Goal: Transaction & Acquisition: Purchase product/service

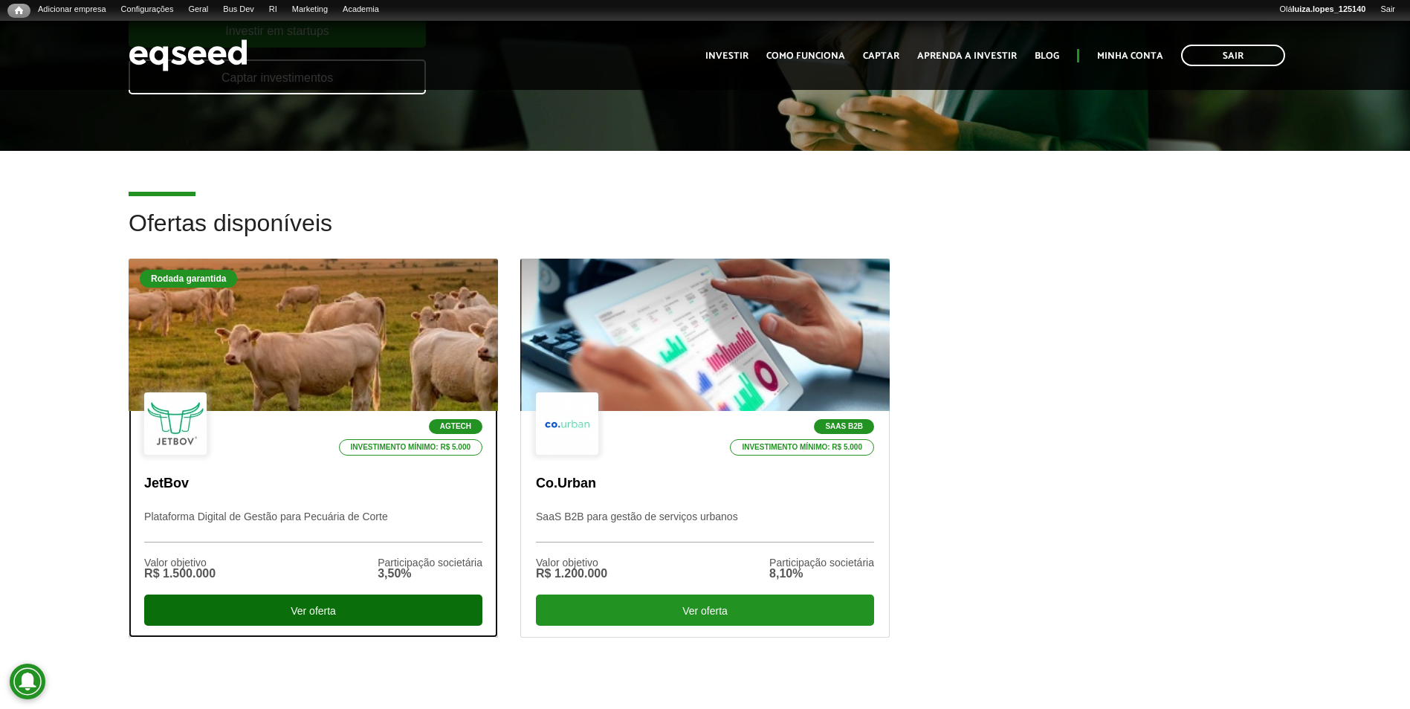
click at [302, 612] on div "Ver oferta" at bounding box center [313, 610] width 338 height 31
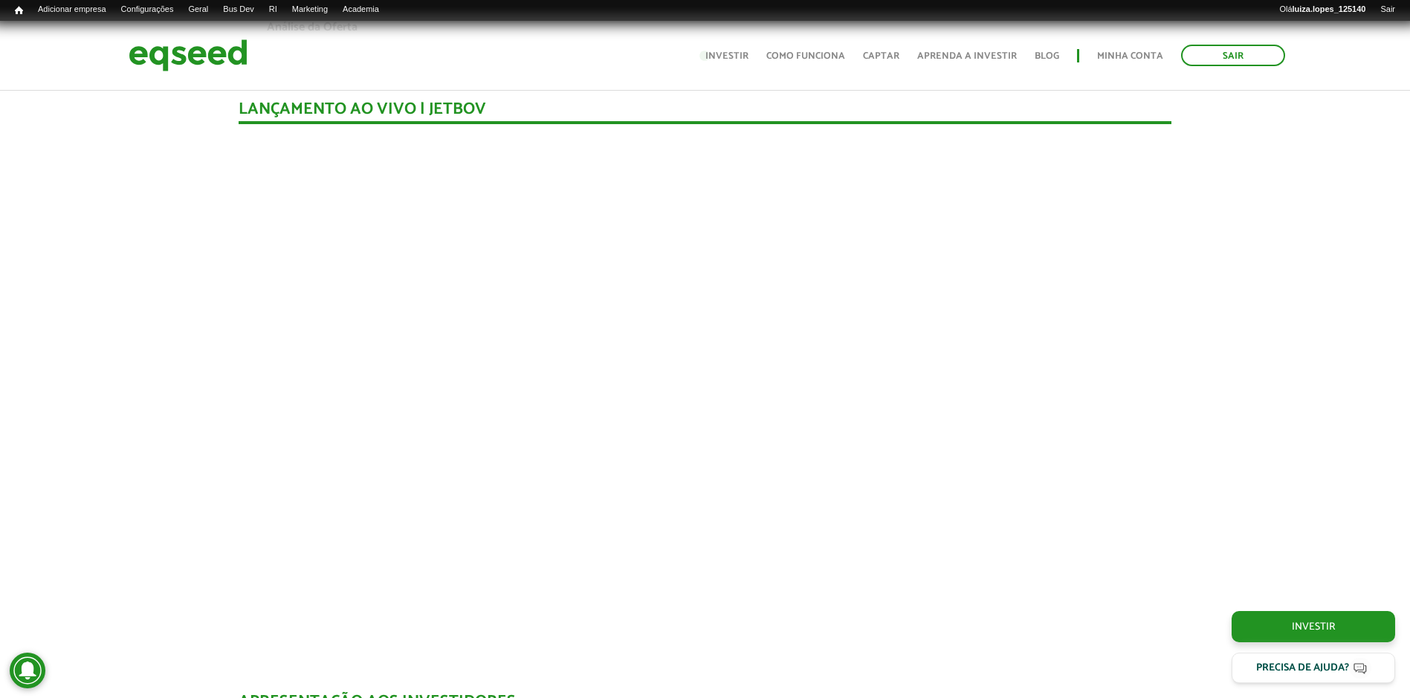
scroll to position [1034, 0]
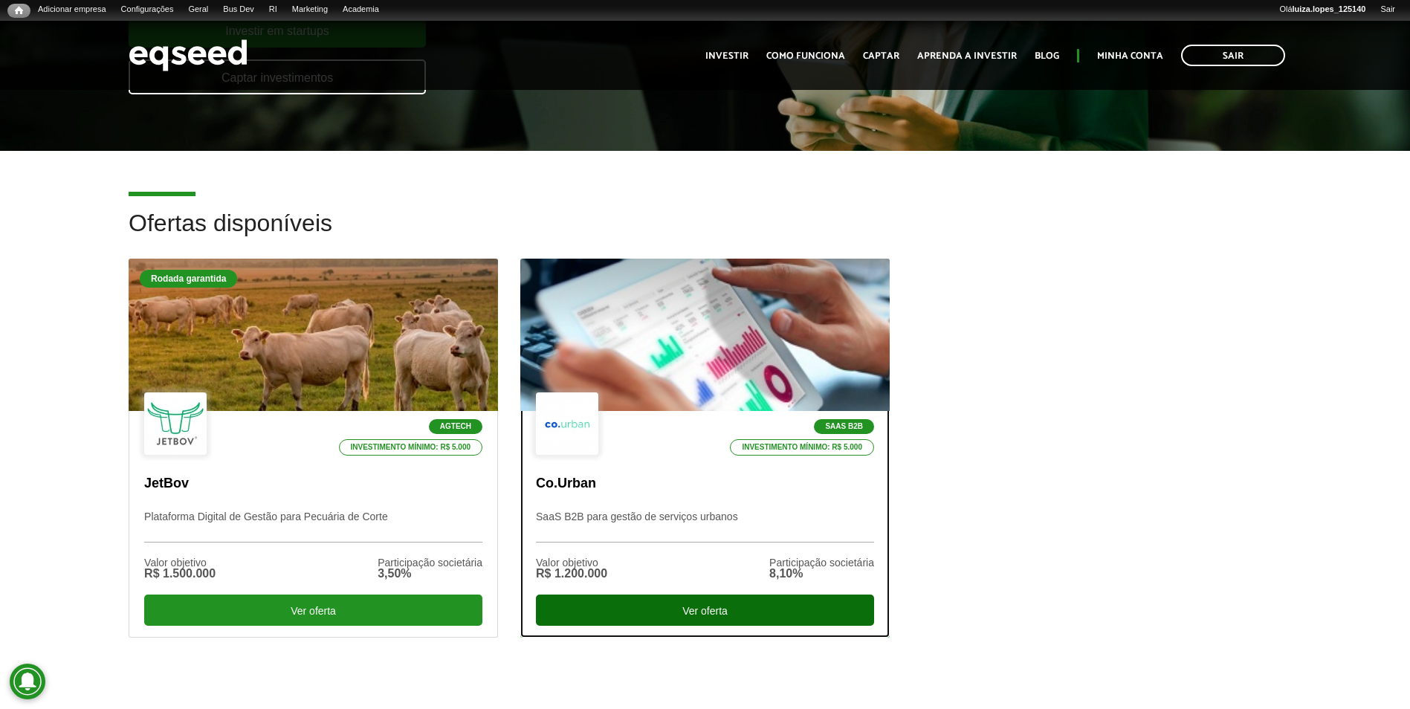
click at [658, 611] on div "Ver oferta" at bounding box center [705, 610] width 338 height 31
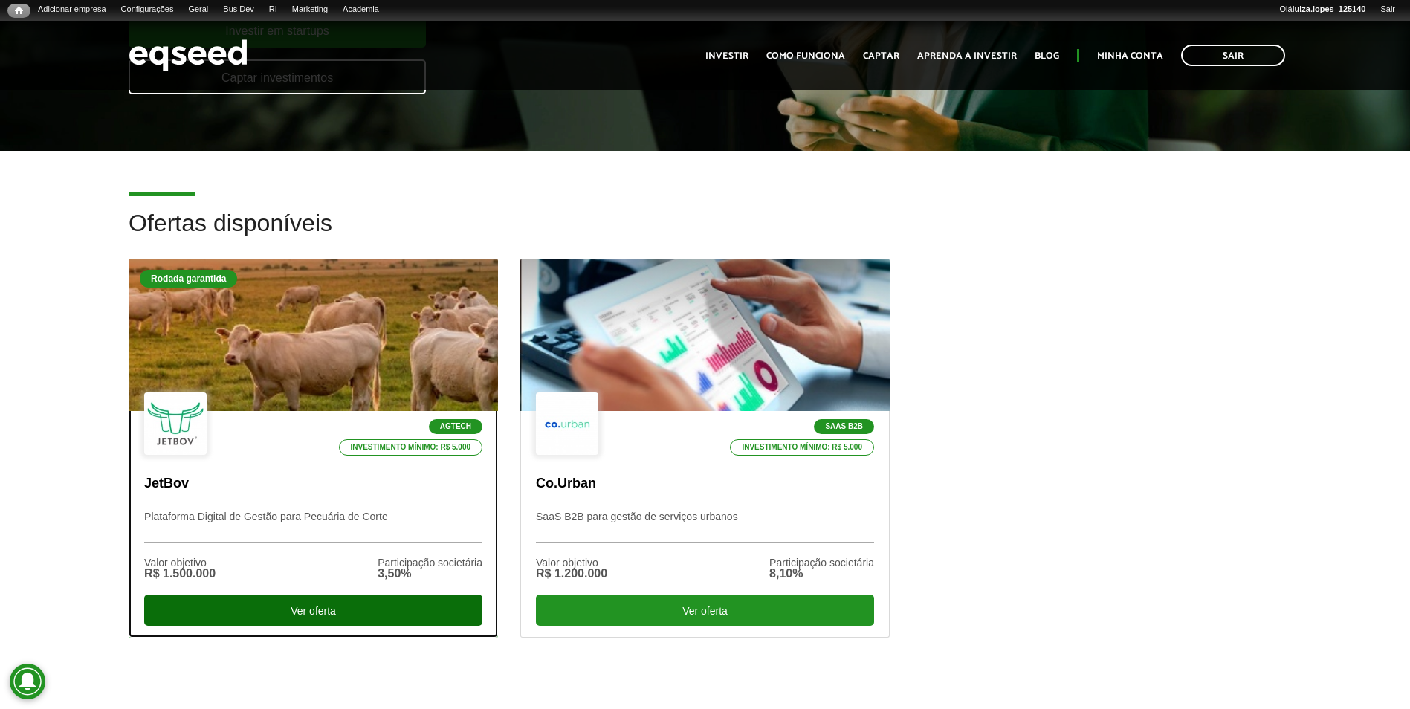
click at [260, 600] on div "Ver oferta" at bounding box center [313, 610] width 338 height 31
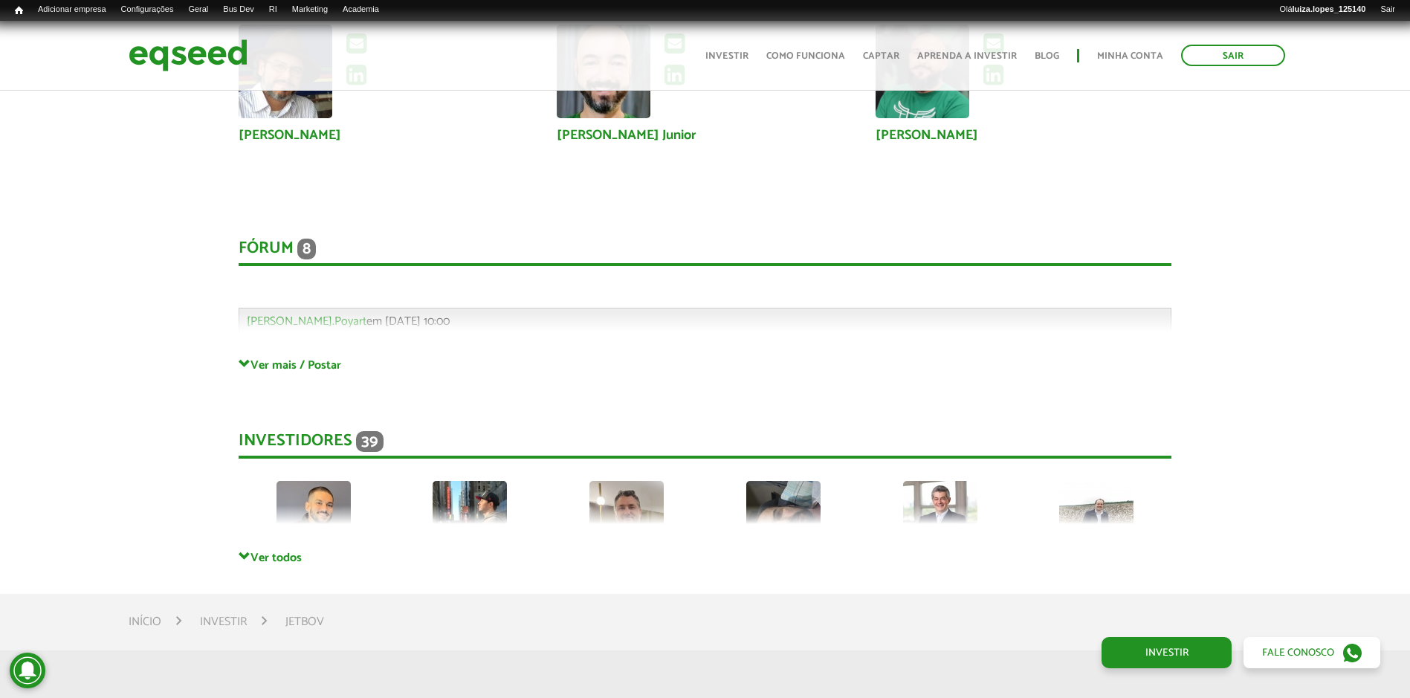
scroll to position [4156, 0]
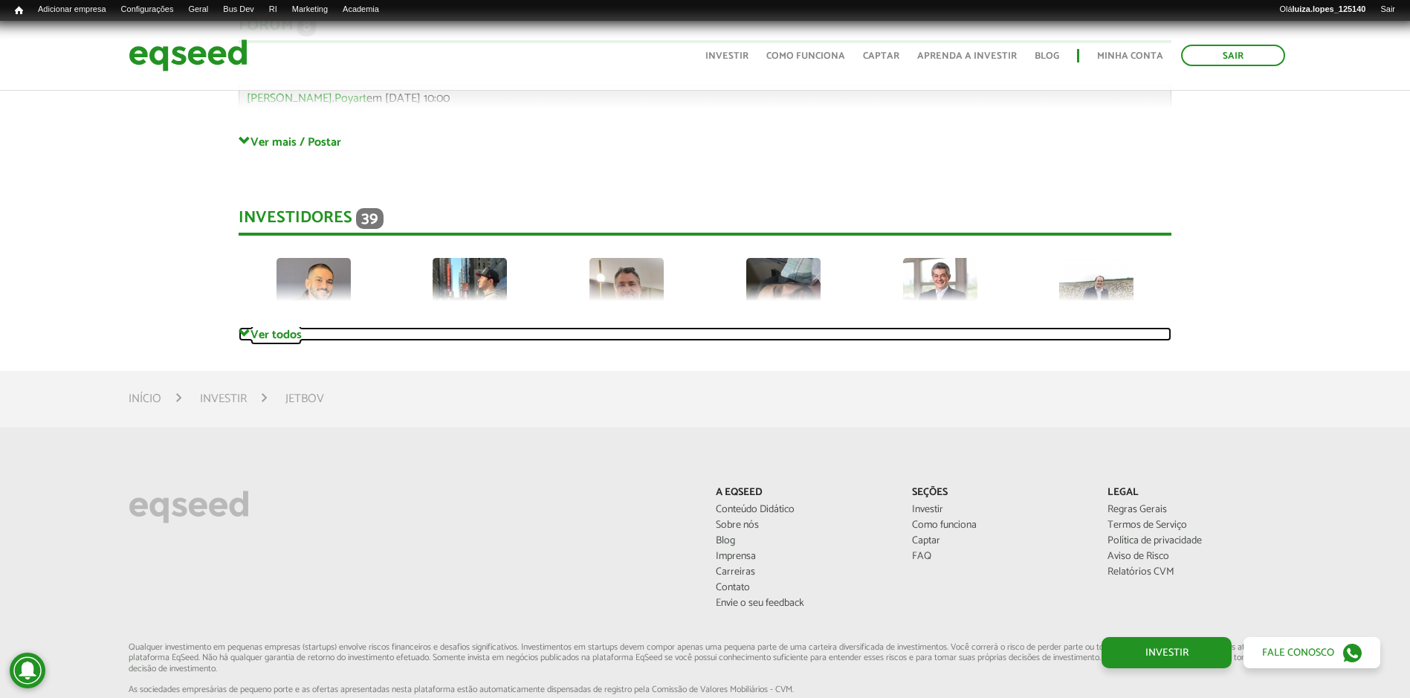
click at [303, 331] on link "Ver todos" at bounding box center [705, 334] width 933 height 14
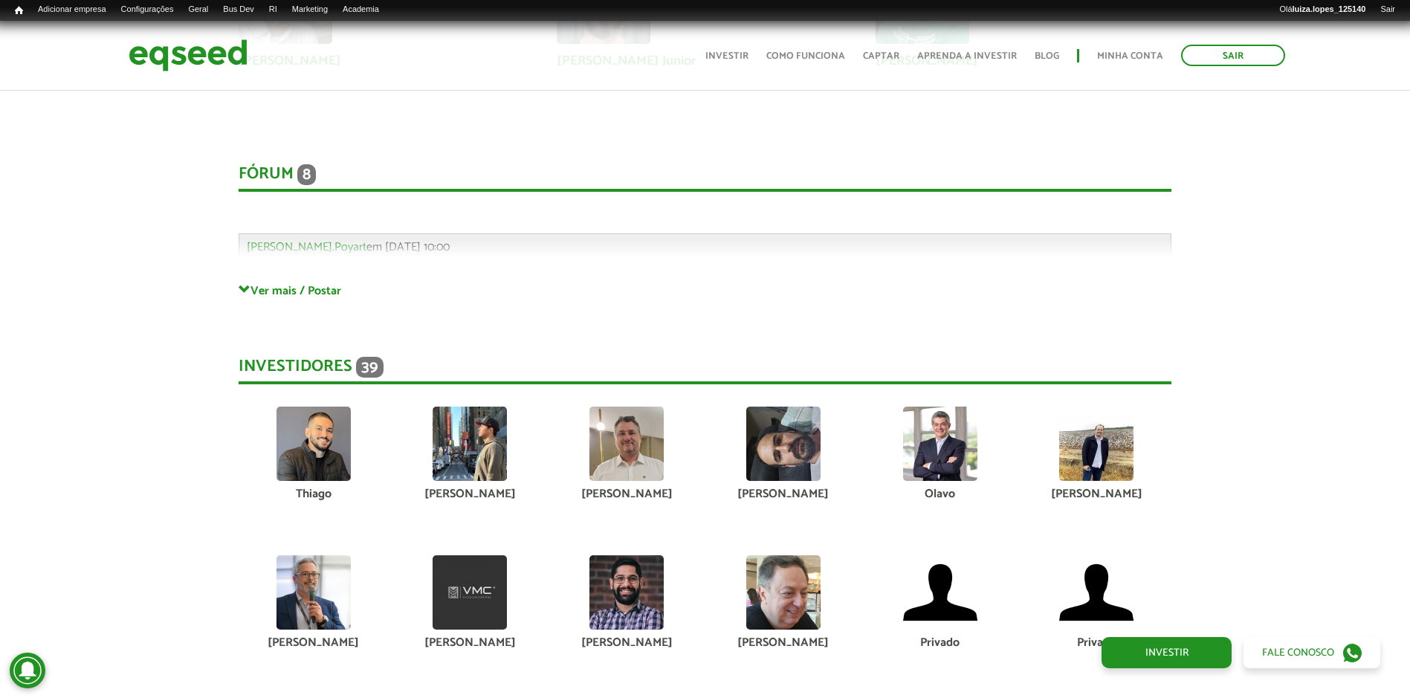
scroll to position [3859, 0]
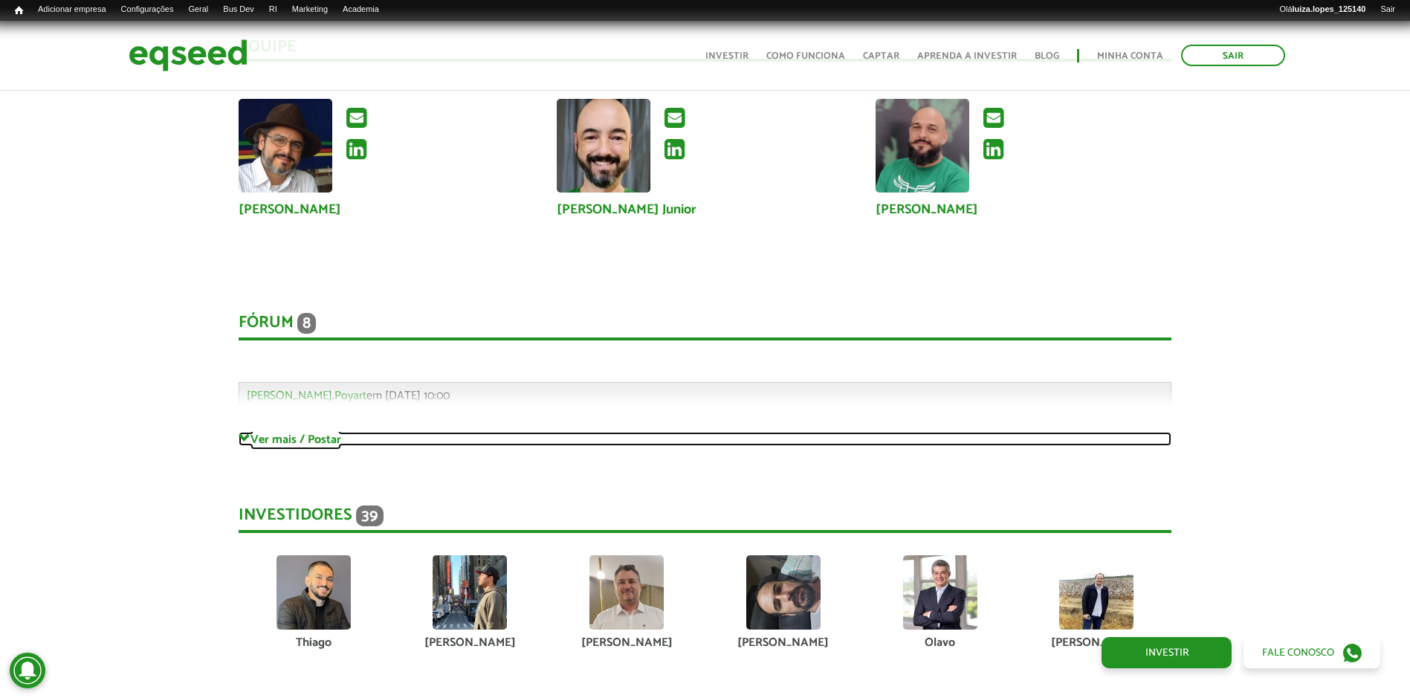
click at [254, 437] on link "Ver mais / Postar" at bounding box center [705, 439] width 933 height 14
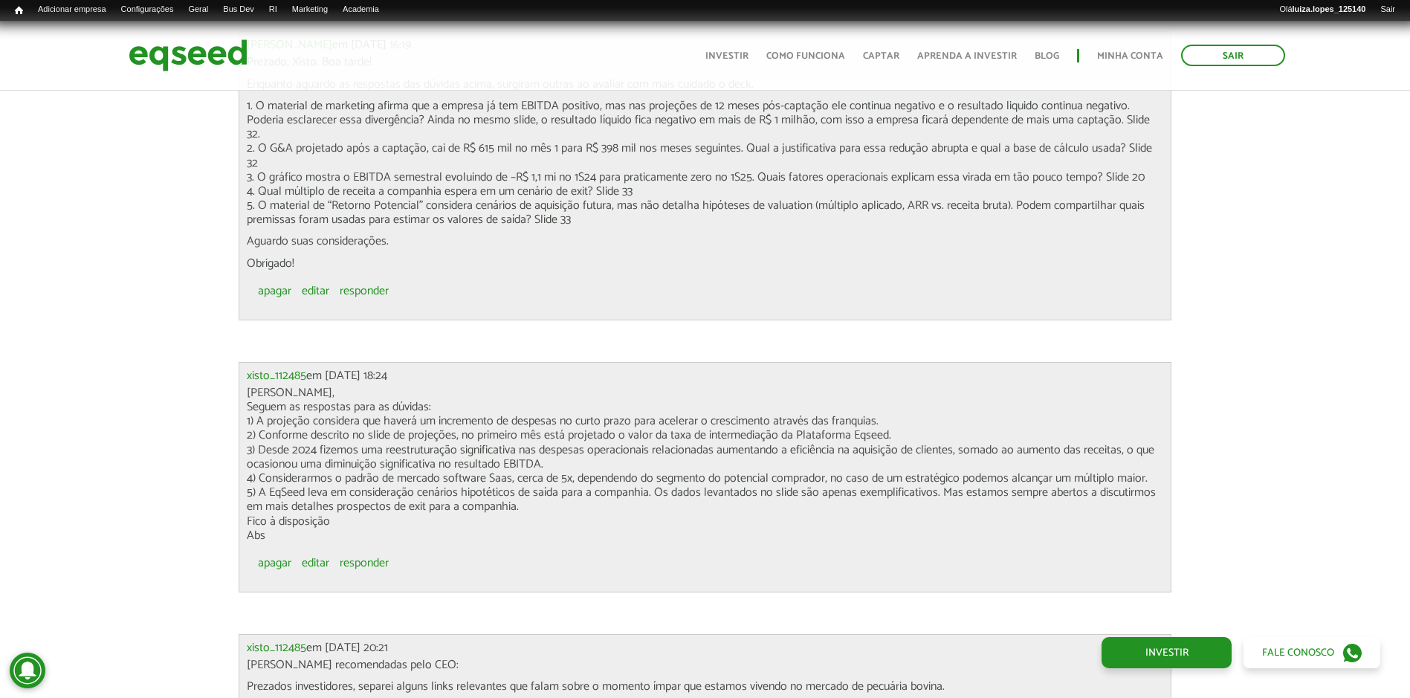
scroll to position [5717, 0]
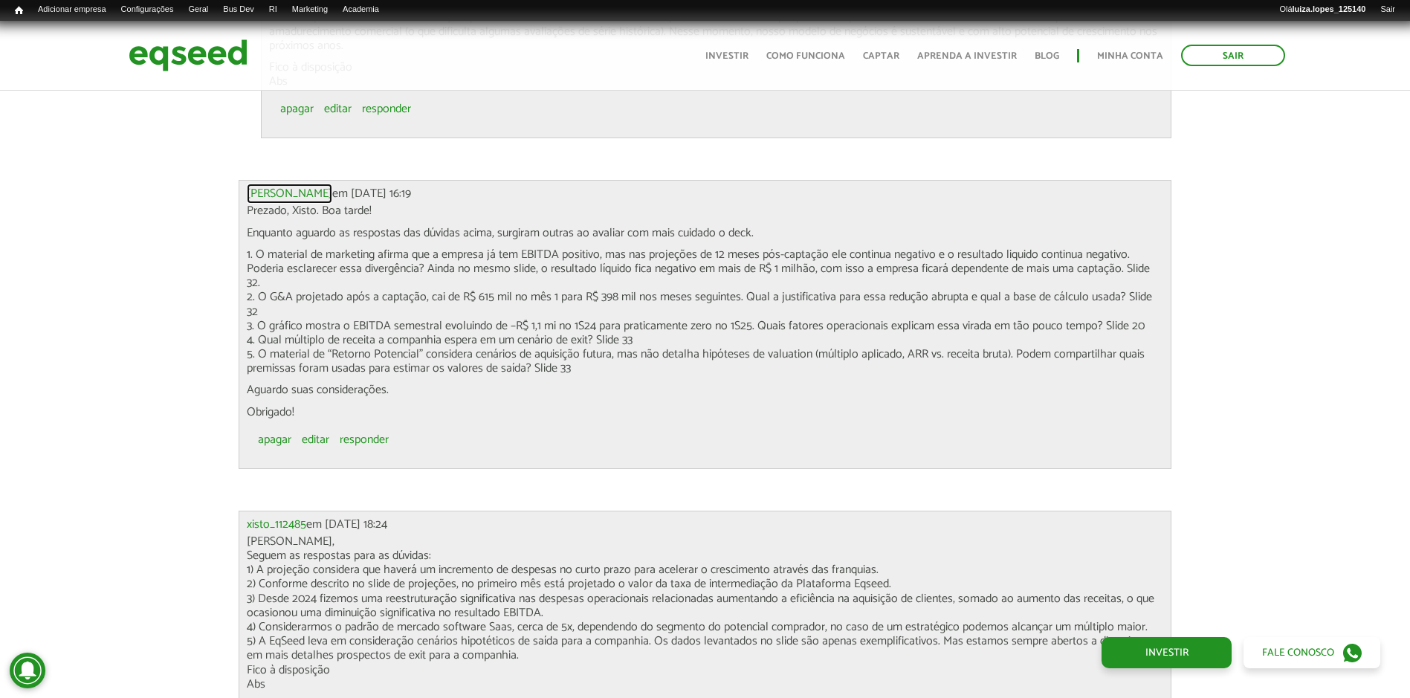
click at [291, 193] on link "Luiz Fernando M..." at bounding box center [289, 194] width 85 height 12
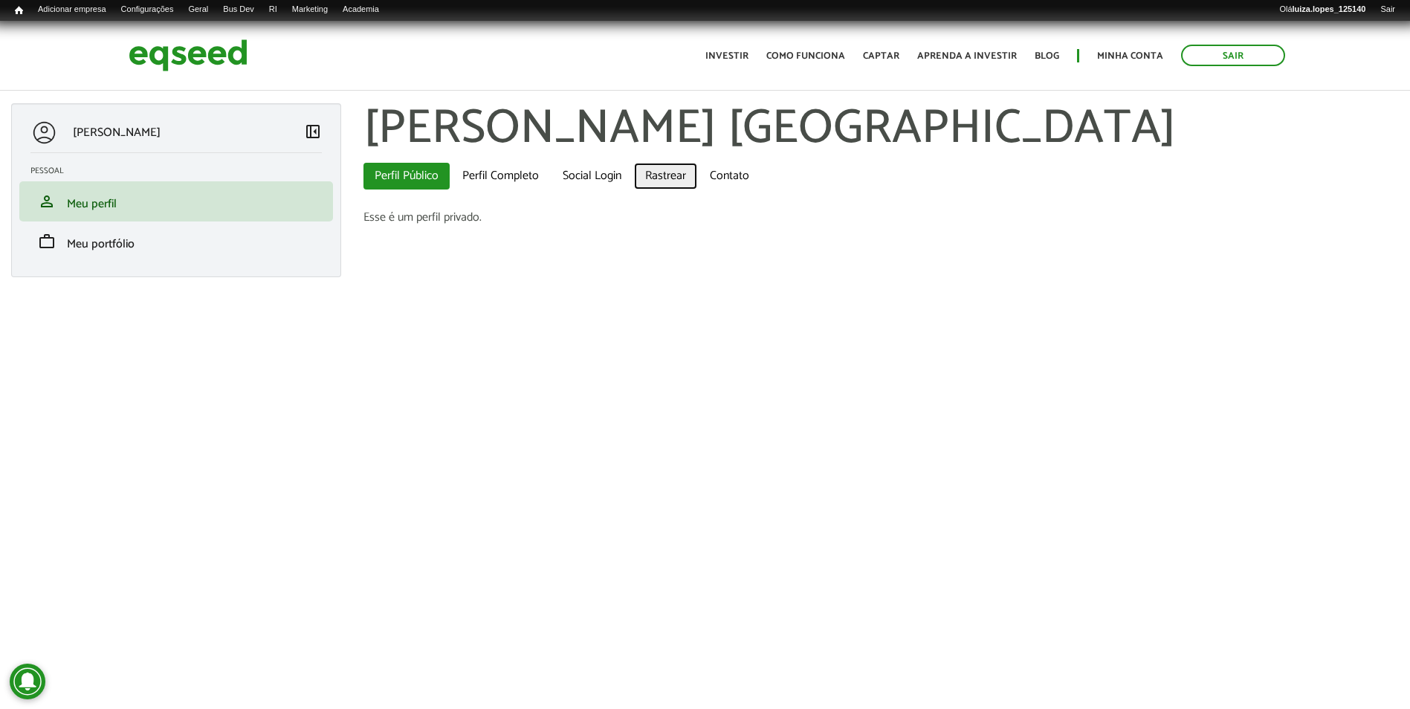
click at [652, 184] on link "Rastrear" at bounding box center [665, 176] width 63 height 27
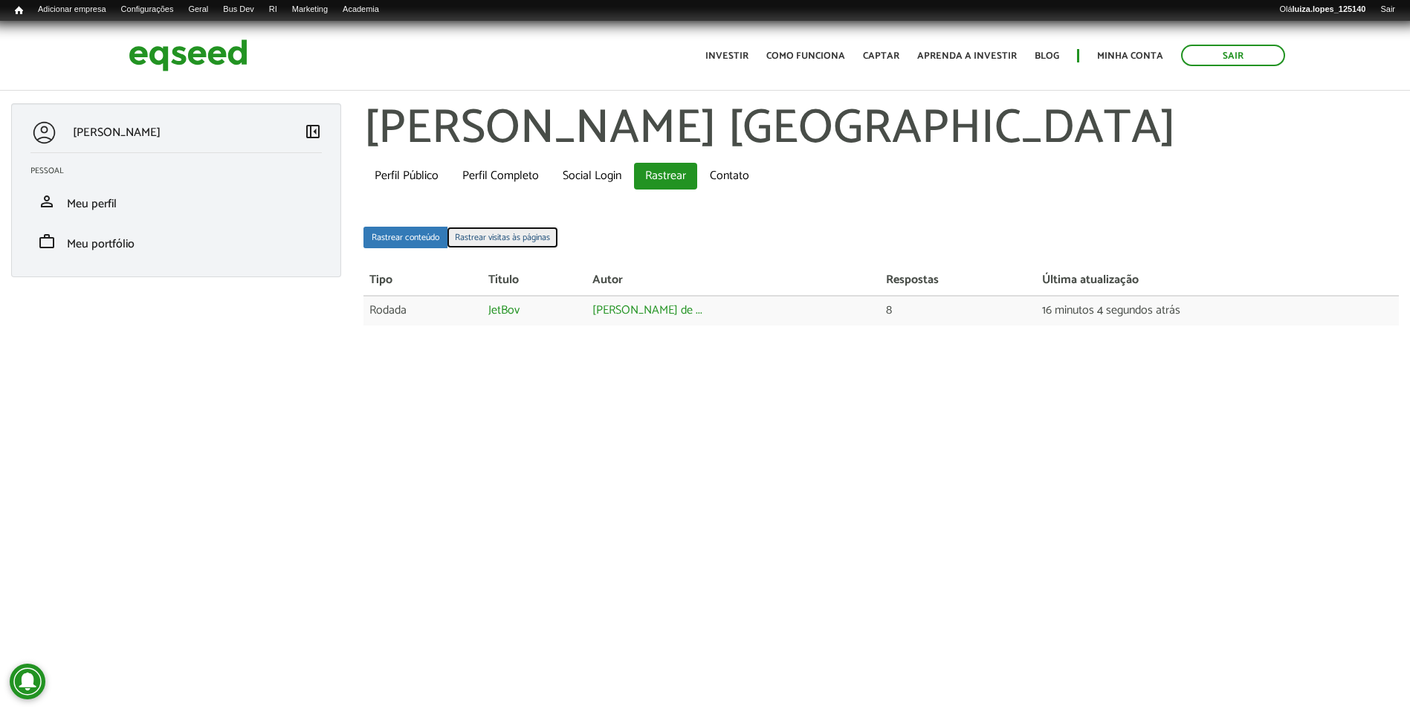
click at [540, 234] on link "Rastrear visitas às páginas" at bounding box center [502, 238] width 111 height 22
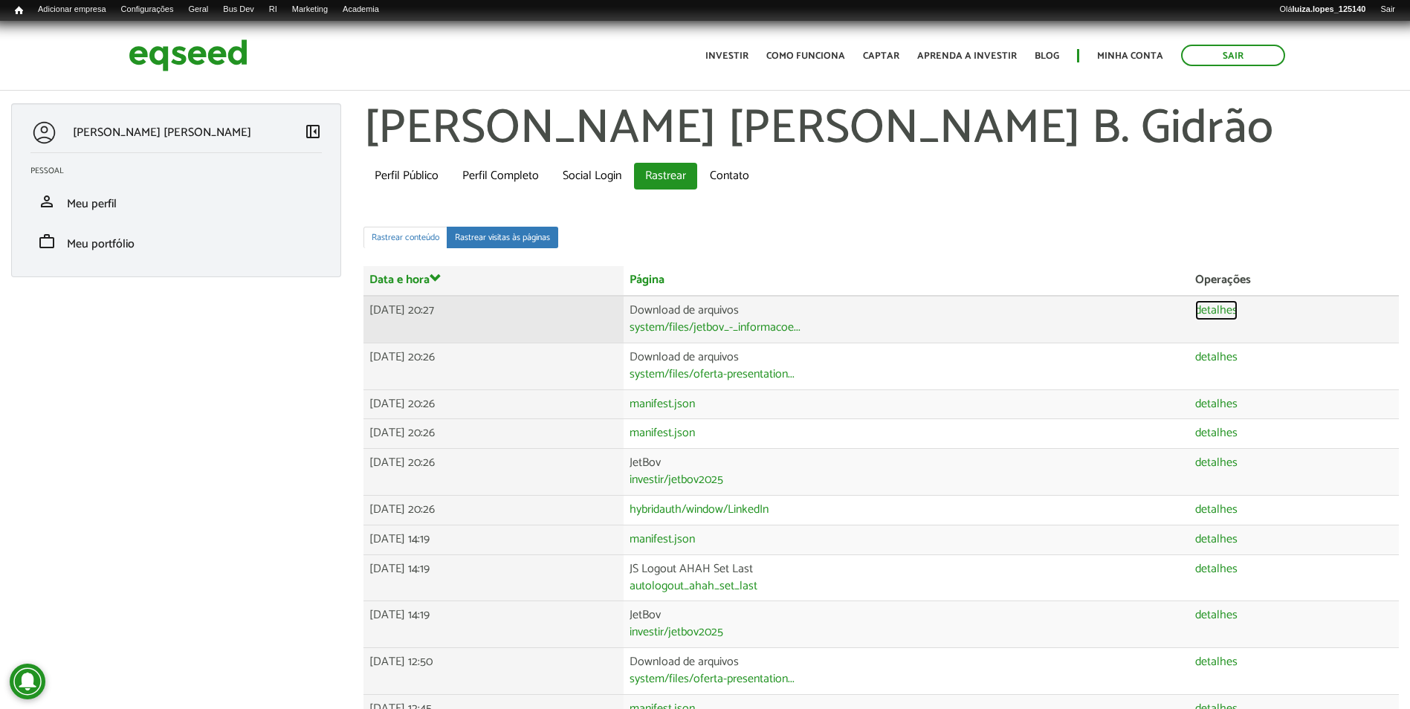
click at [1232, 306] on link "detalhes" at bounding box center [1216, 311] width 42 height 12
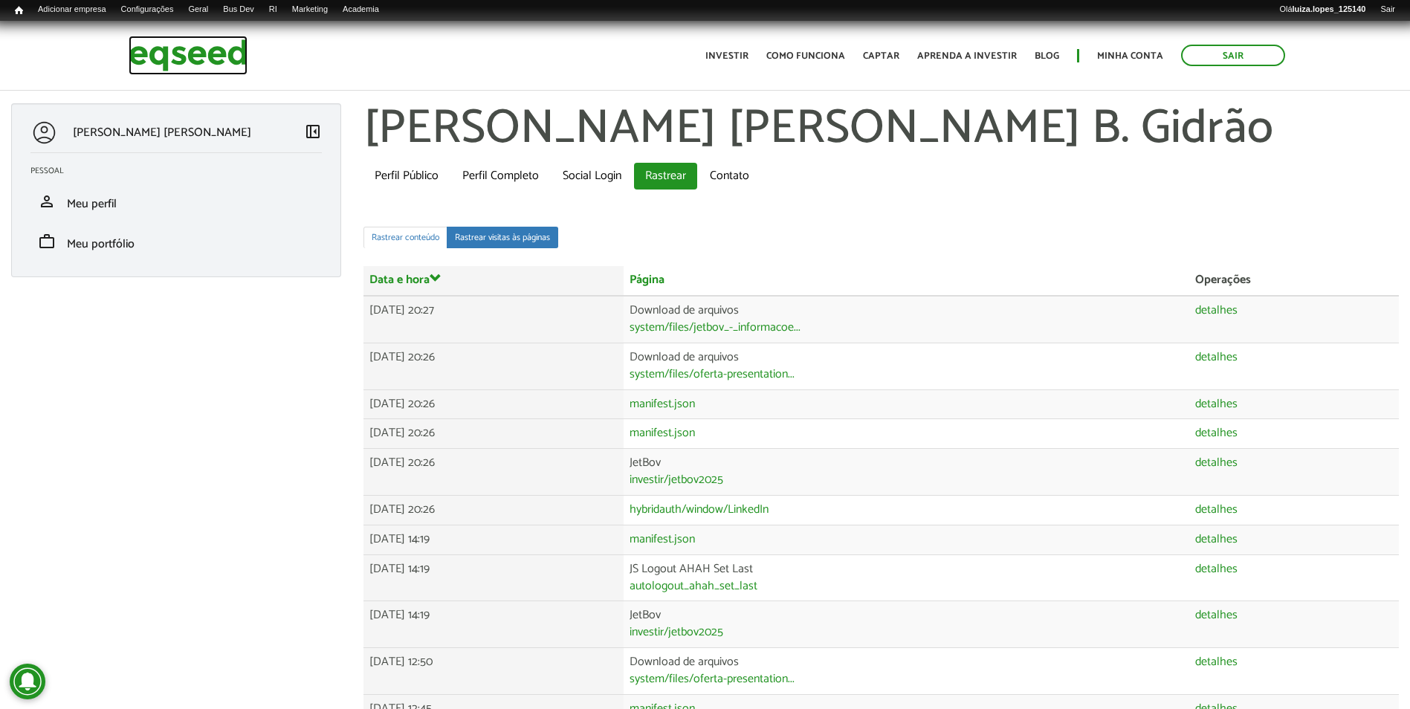
click at [178, 57] on img at bounding box center [188, 55] width 119 height 39
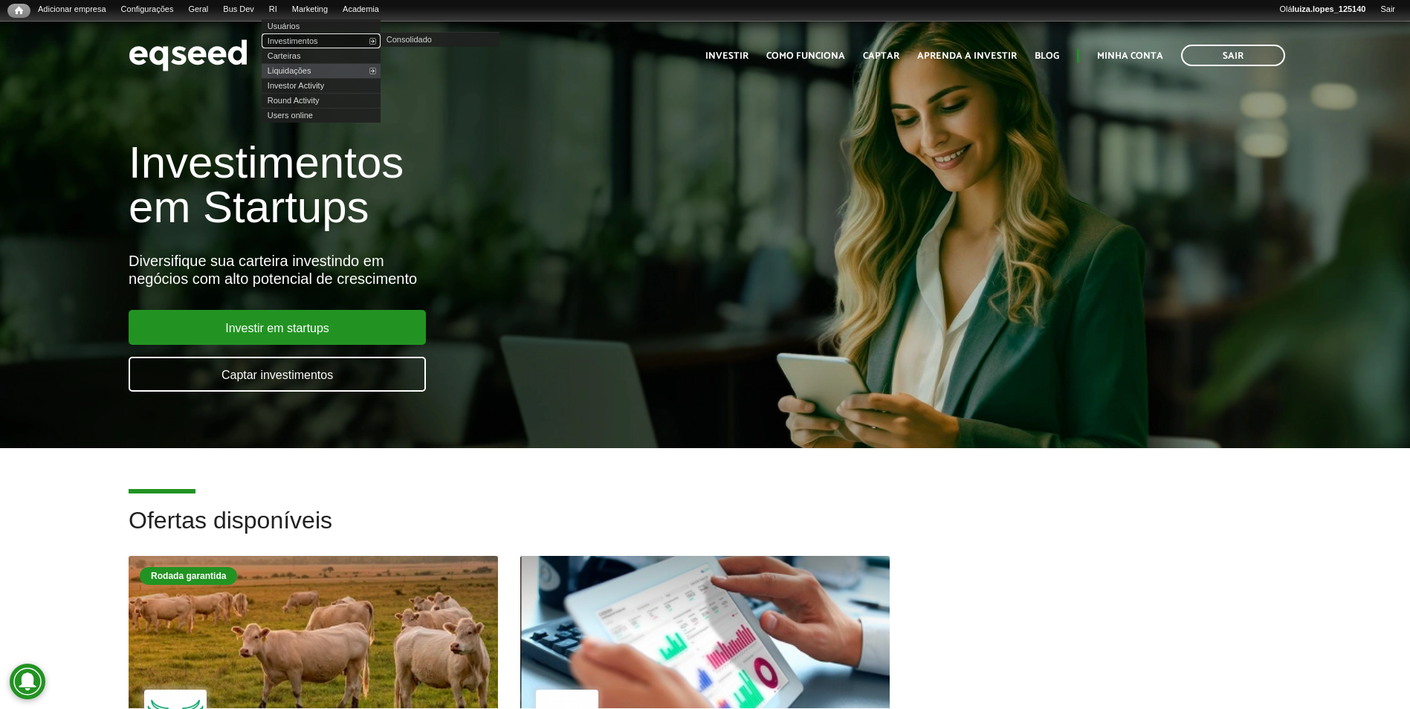
click at [300, 39] on link "Investimentos" at bounding box center [321, 40] width 119 height 15
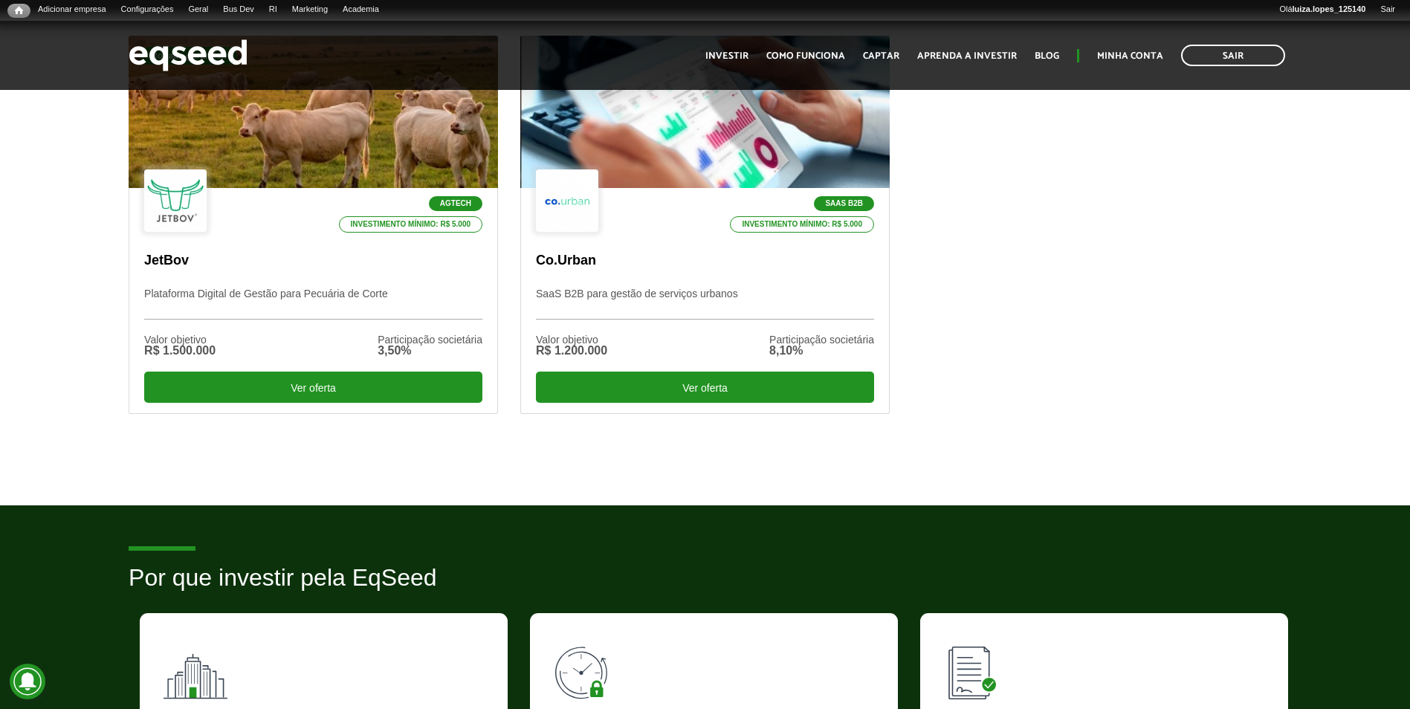
scroll to position [520, 0]
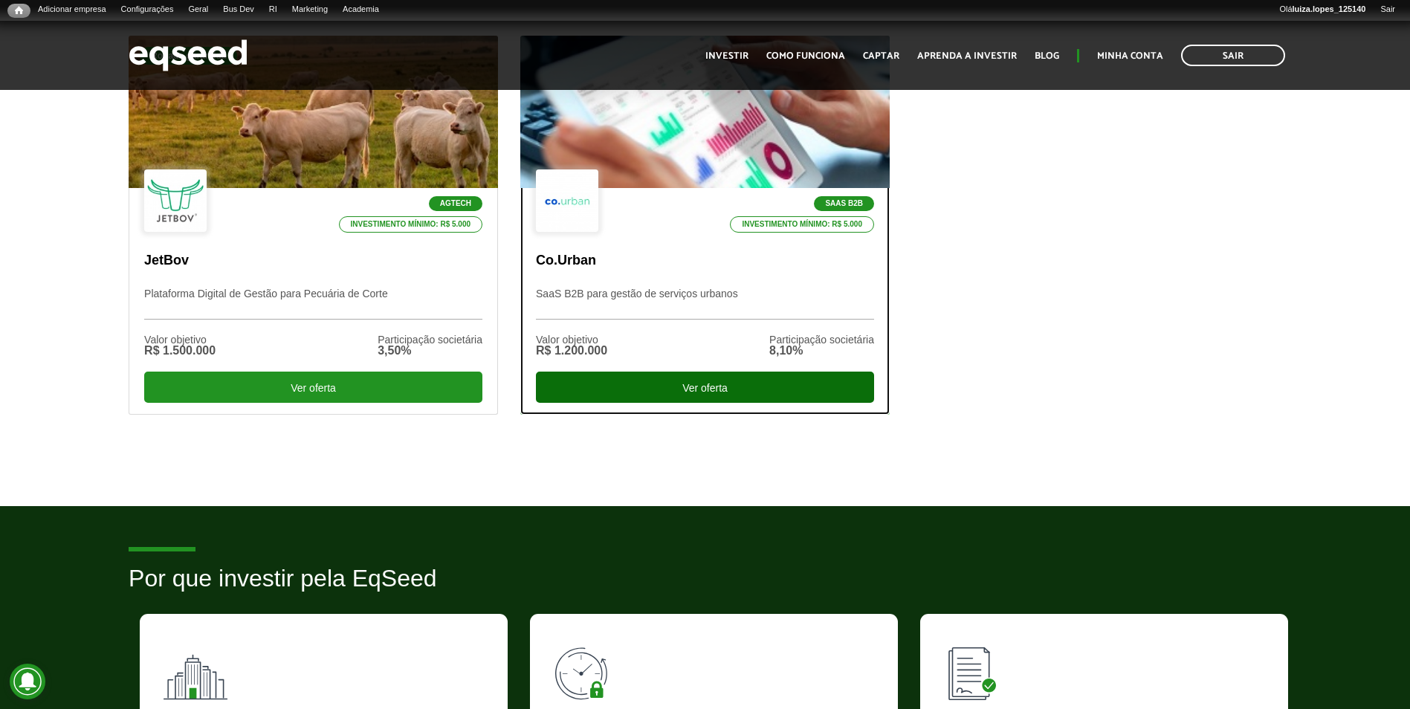
click at [597, 381] on div "Ver oferta" at bounding box center [705, 387] width 338 height 31
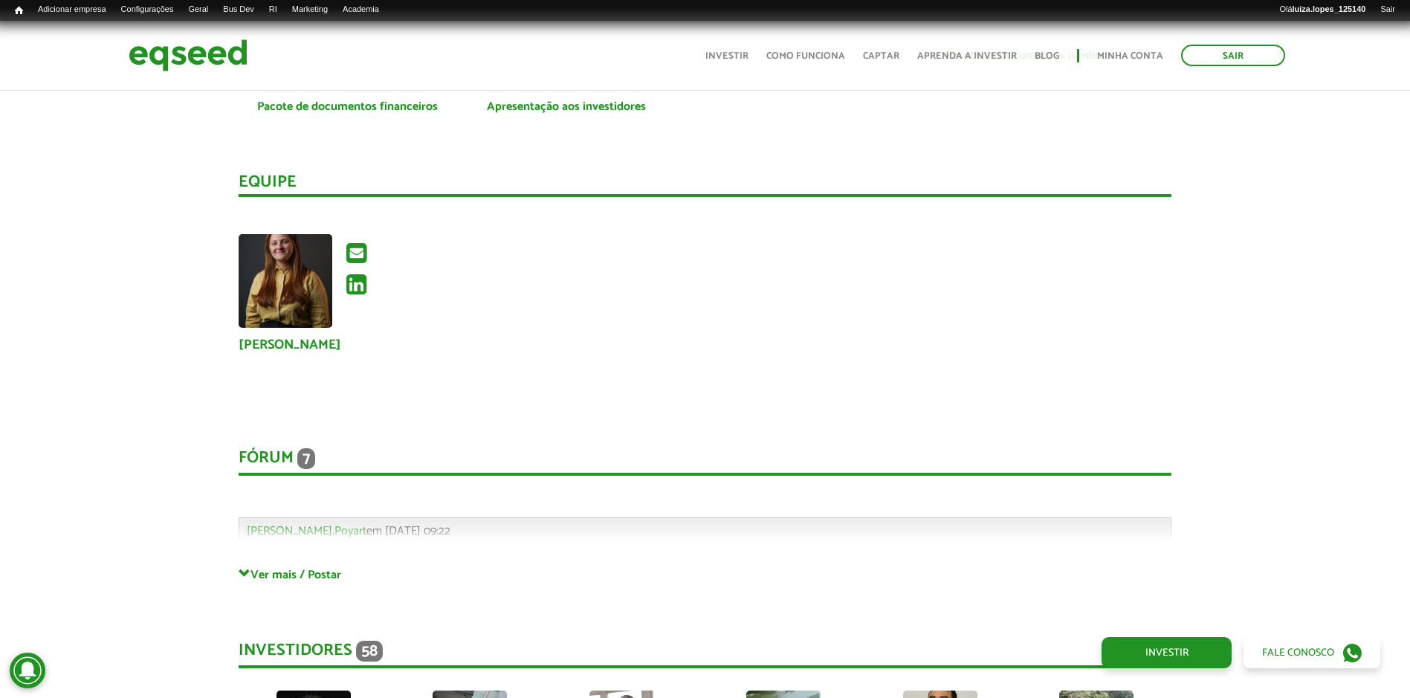
scroll to position [3419, 0]
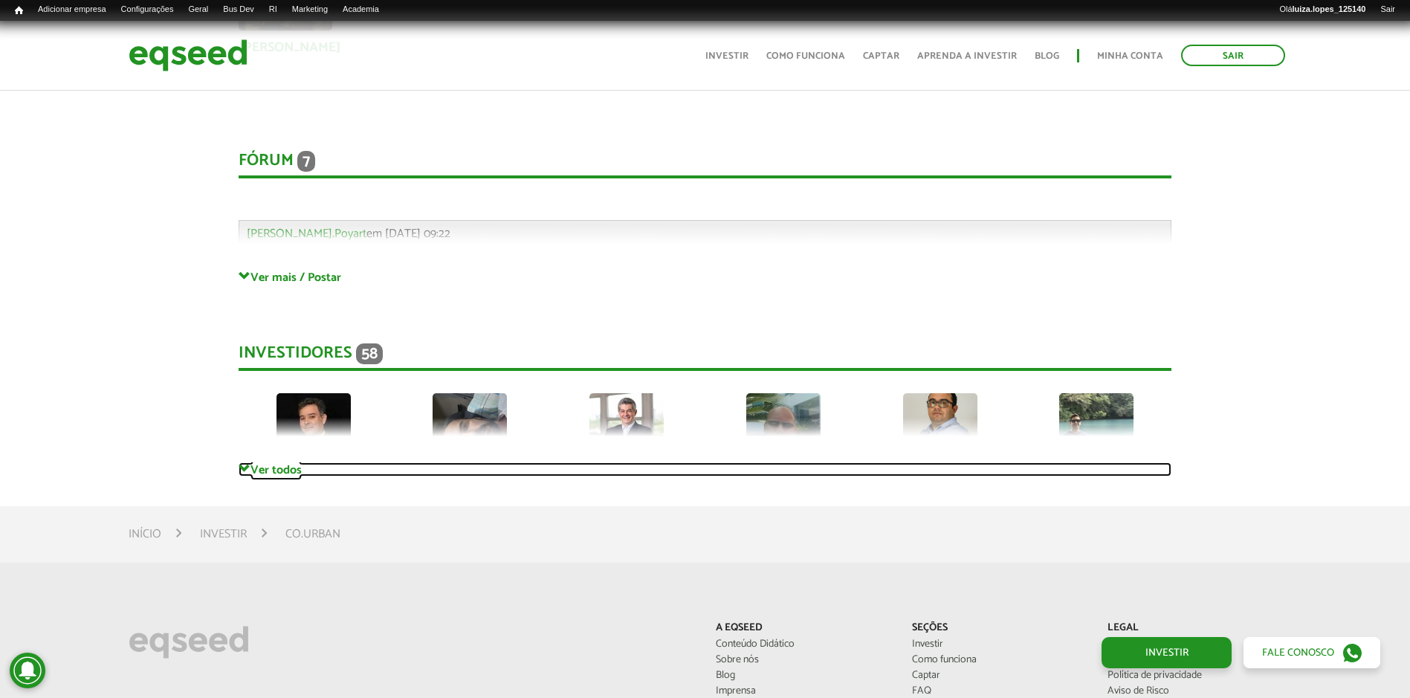
click at [273, 467] on link "Ver todos" at bounding box center [705, 469] width 933 height 14
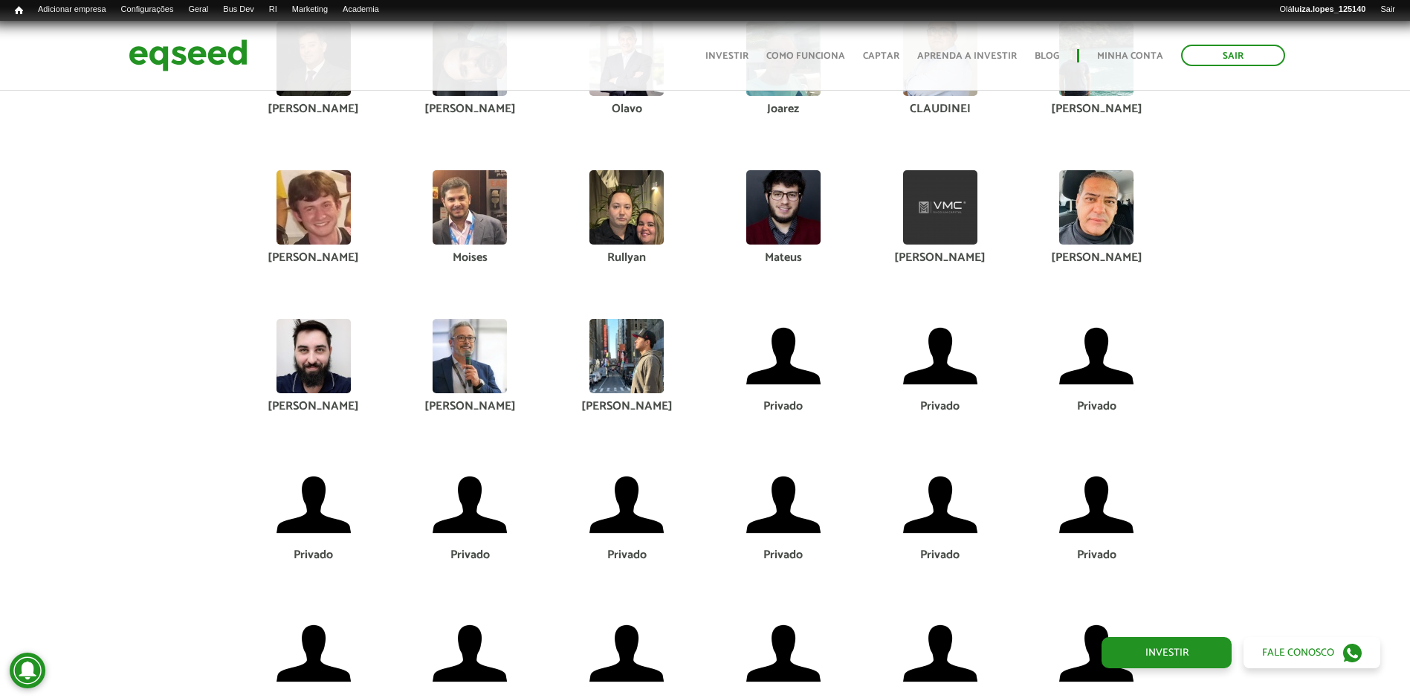
scroll to position [3865, 0]
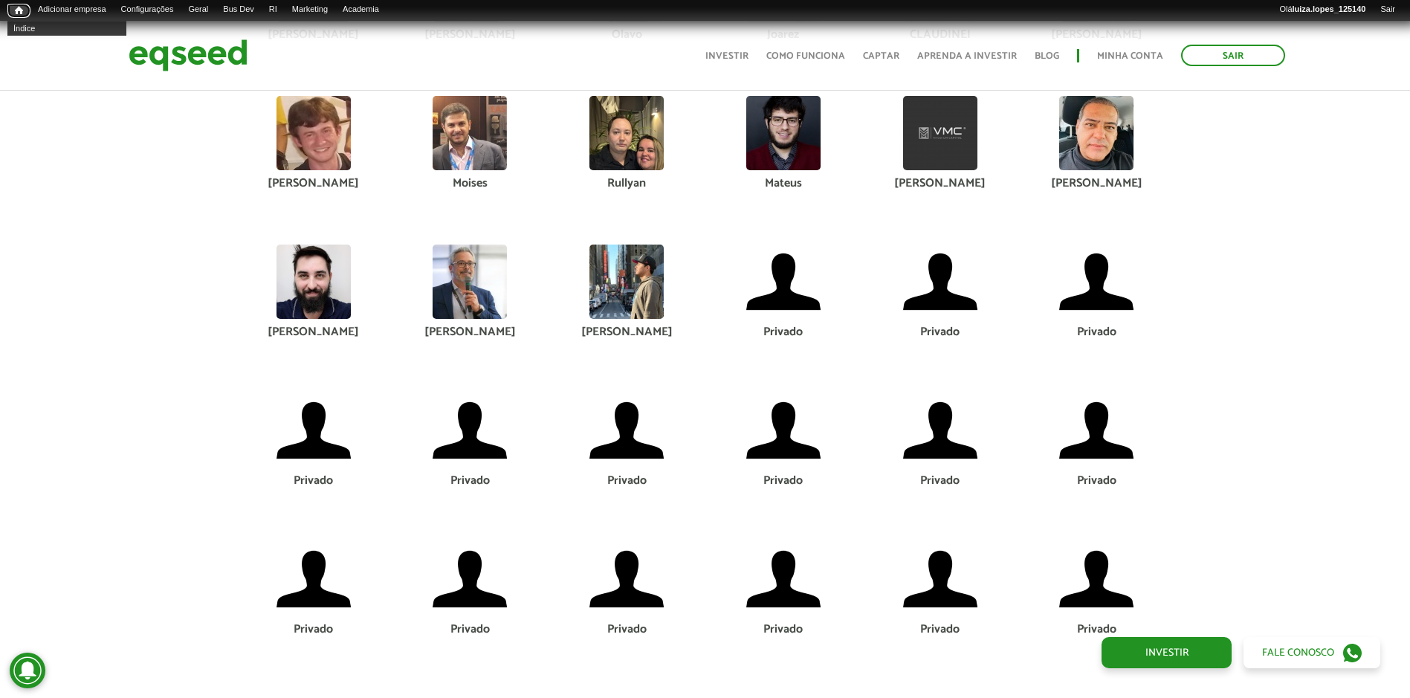
click at [15, 13] on span "Início" at bounding box center [19, 10] width 8 height 10
